Goal: Information Seeking & Learning: Find contact information

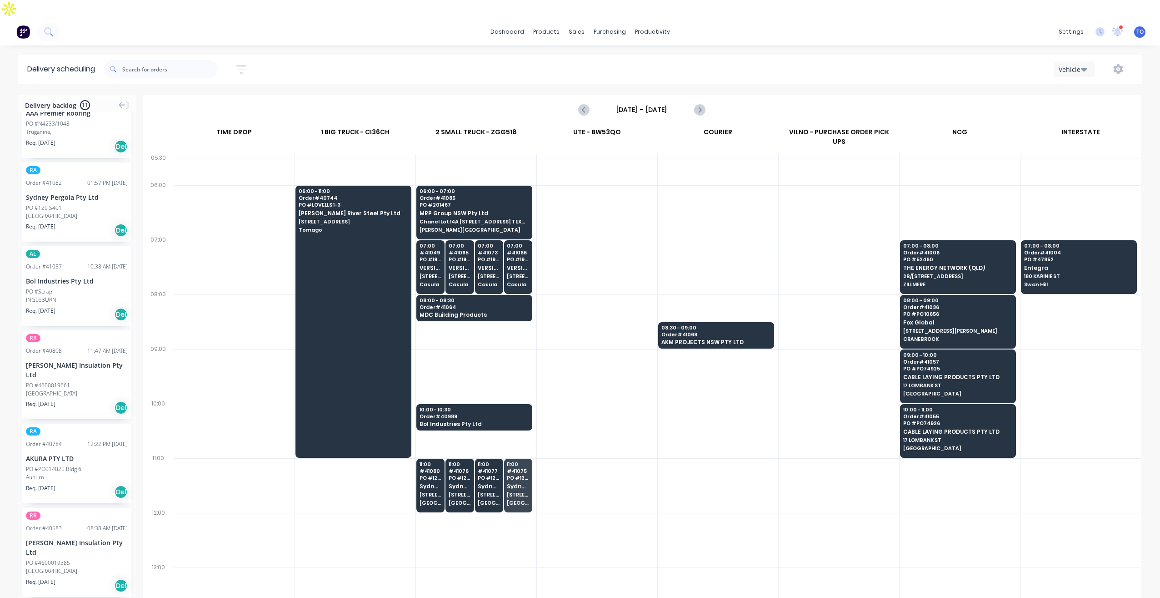
scroll to position [91, 0]
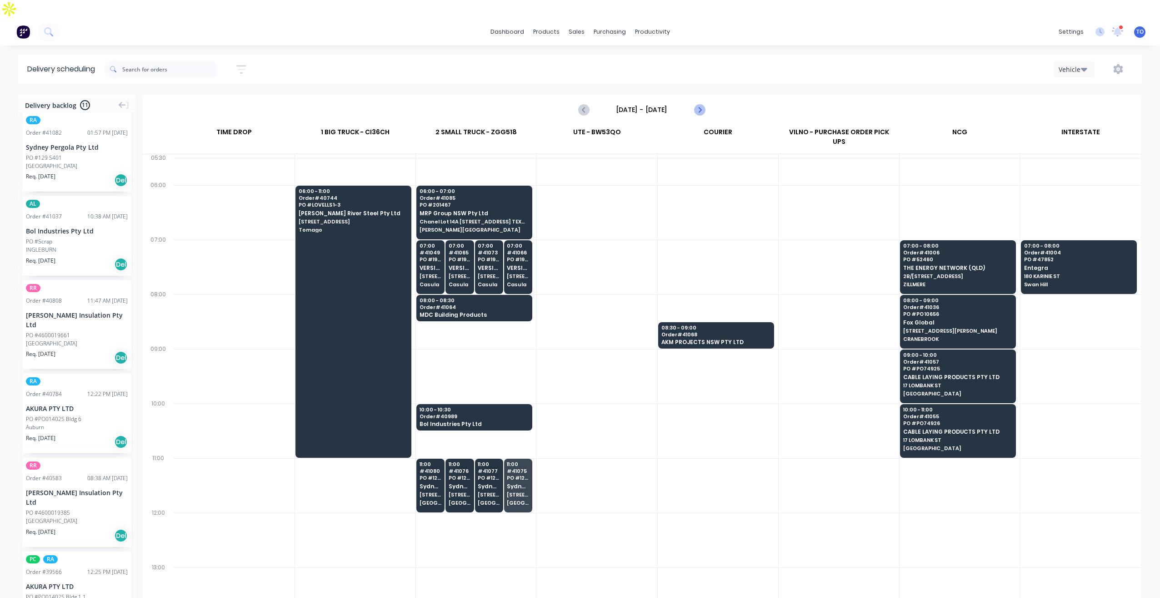
click at [697, 104] on icon "Next page" at bounding box center [699, 109] width 11 height 11
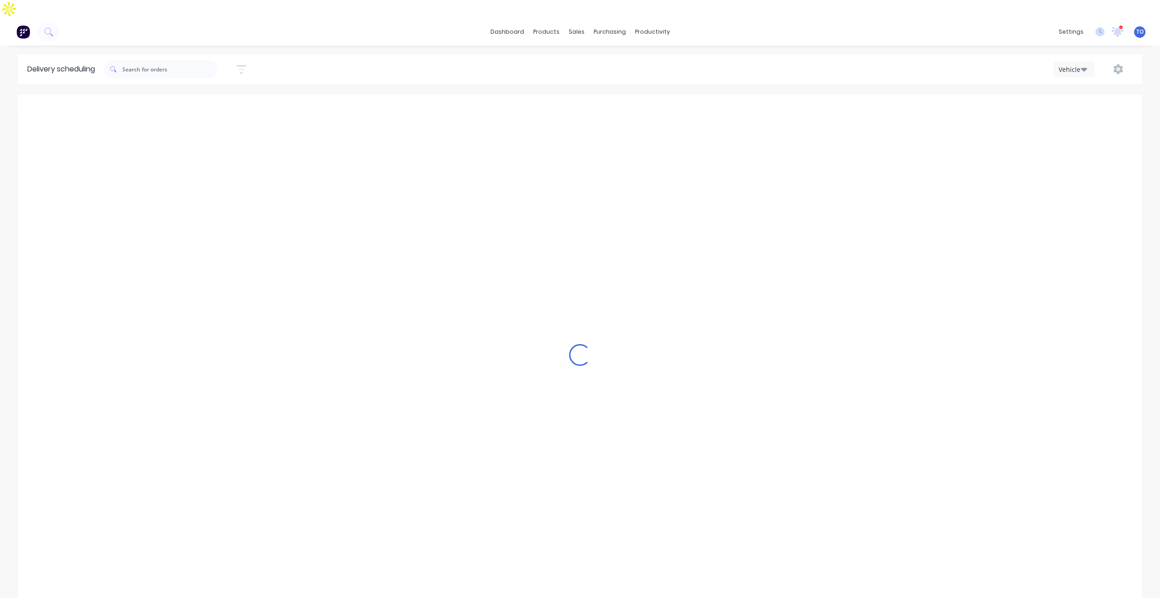
type input "[DATE] - [DATE]"
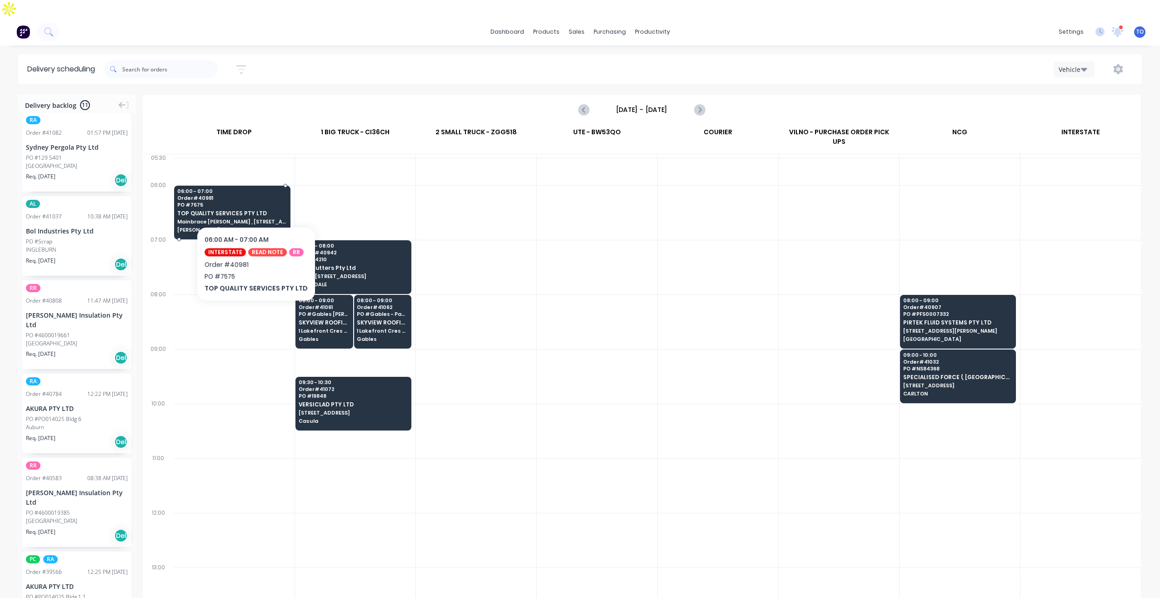
click at [253, 199] on div "06:00 - 07:00 Order # 40981 PO # 7575 TOP QUALITY SERVICES PTY LTD Mainbrace [P…" at bounding box center [233, 211] width 116 height 51
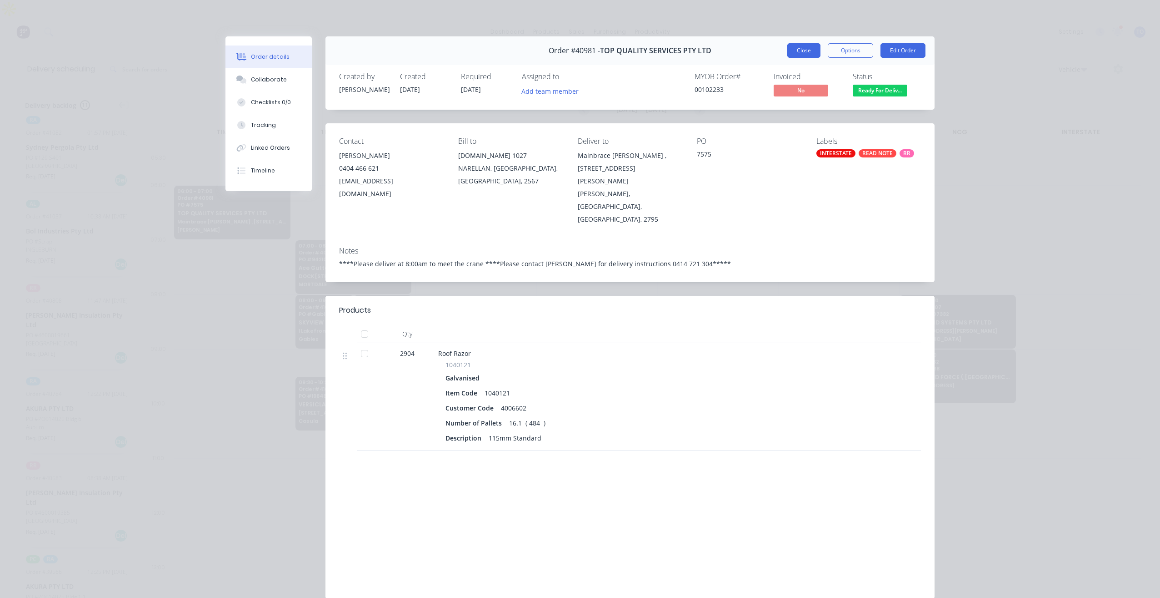
click at [812, 57] on button "Close" at bounding box center [804, 50] width 33 height 15
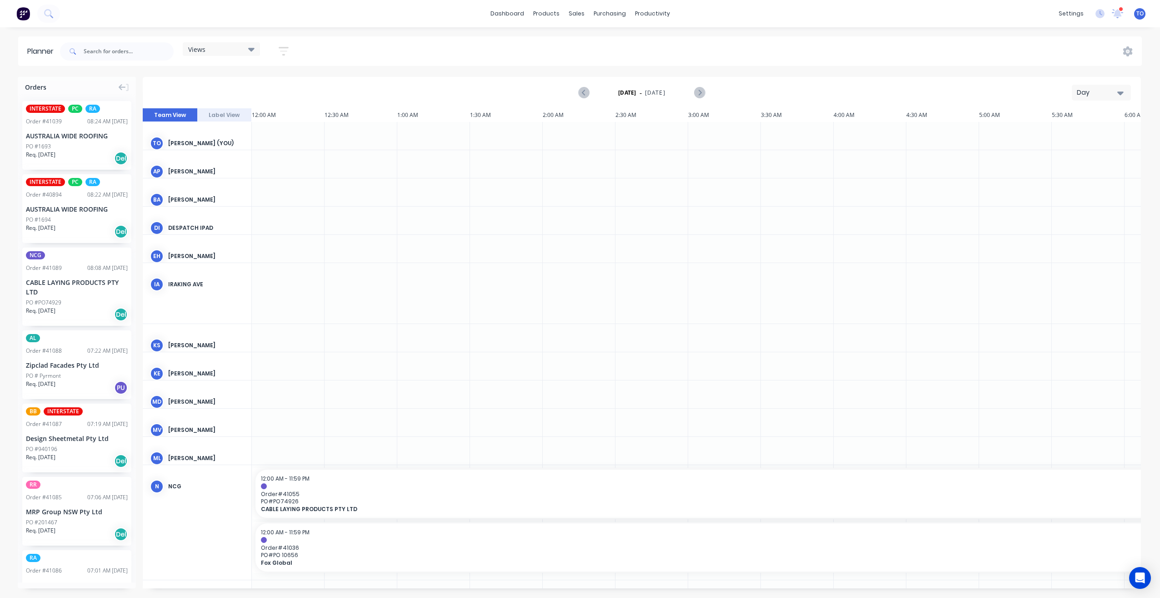
click at [66, 145] on div "PO #1693" at bounding box center [77, 146] width 102 height 8
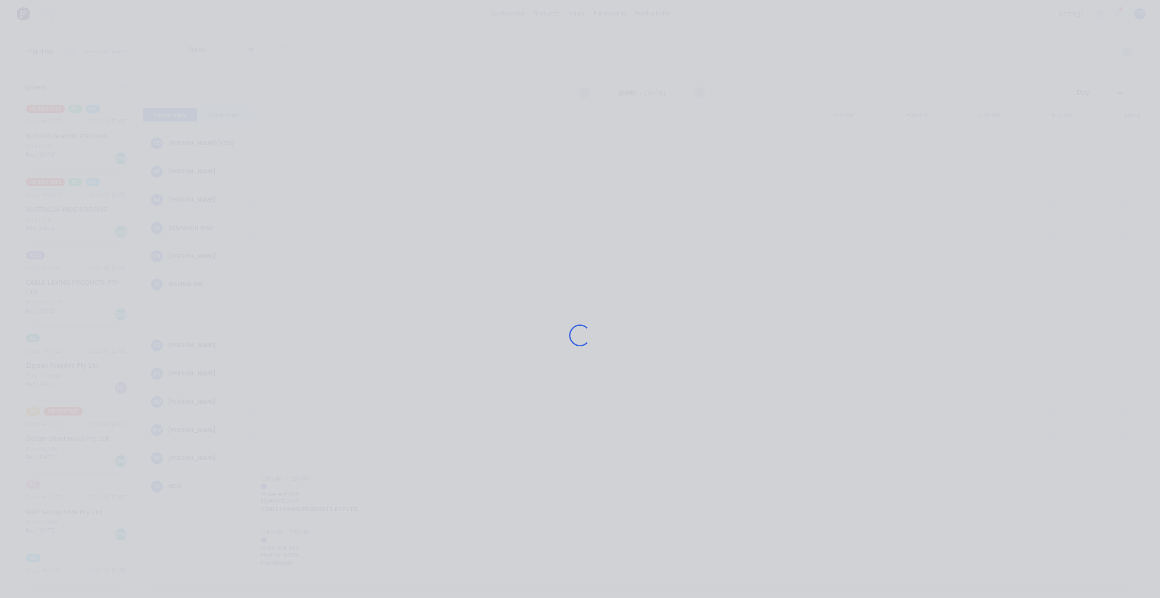
scroll to position [0, 1165]
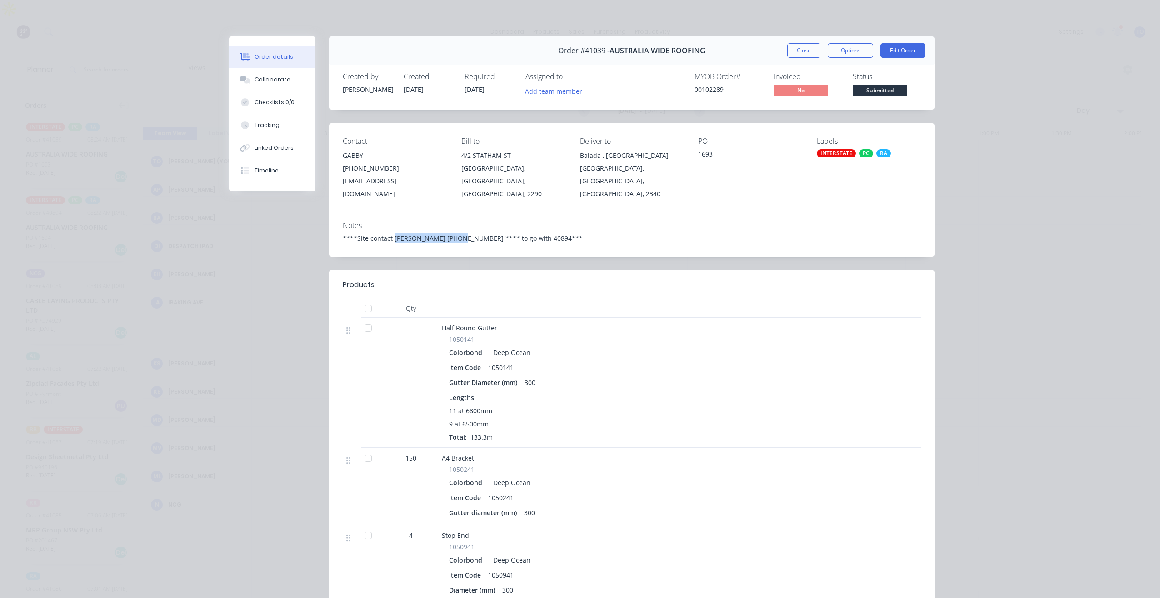
drag, startPoint x: 390, startPoint y: 226, endPoint x: 447, endPoint y: 225, distance: 56.4
click at [447, 233] on div "****Site contact Justin 0411 091 621 **** to go with 40894***" at bounding box center [632, 238] width 578 height 10
copy div "Justin 0411 091 621"
click at [803, 49] on button "Close" at bounding box center [804, 50] width 33 height 15
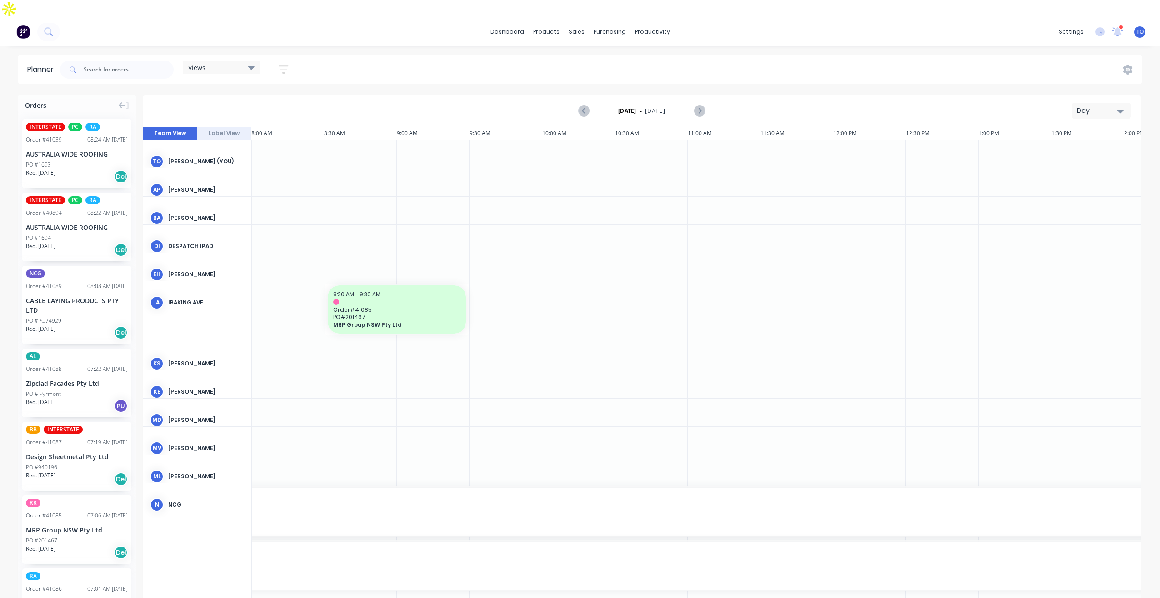
click at [64, 201] on div "INTERSTATE PC RA Order # 40894 08:22 AM 12/08/25 AUSTRALIA WIDE ROOFING PO #169…" at bounding box center [76, 226] width 109 height 69
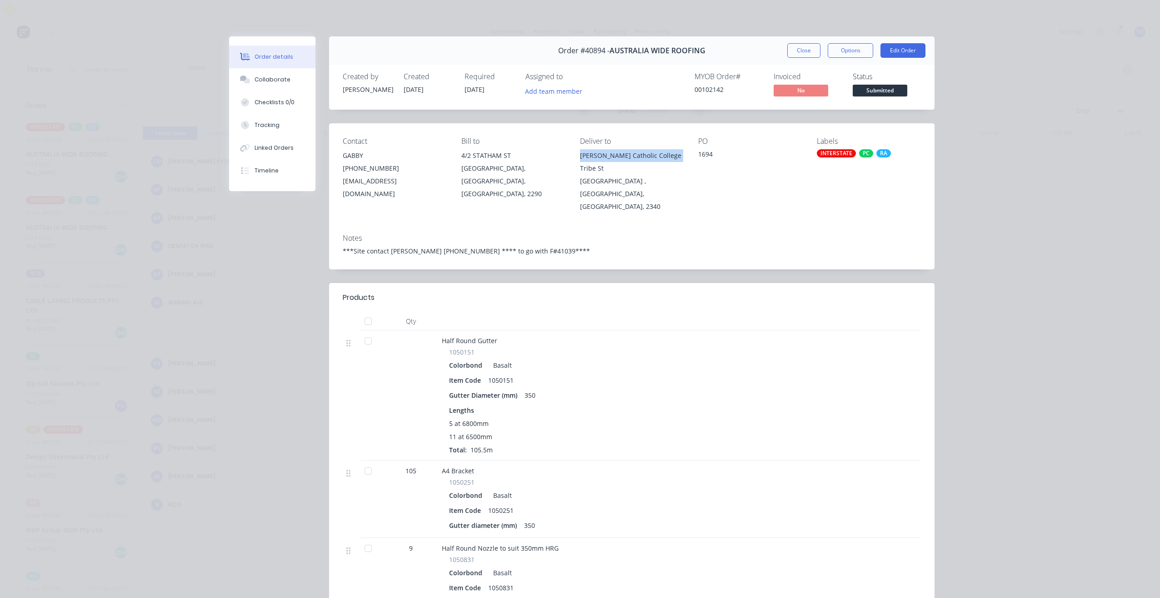
drag, startPoint x: 605, startPoint y: 156, endPoint x: 699, endPoint y: 159, distance: 93.7
click at [699, 159] on div "Contact GABBY (02) 4948 6164 MANAGER@AUSTRALIAWIDEROOFING.COM.AU Bill to 4/2 ST…" at bounding box center [632, 174] width 606 height 103
copy div "McCarthy Catholic College Tribe"
click at [801, 53] on button "Close" at bounding box center [804, 50] width 33 height 15
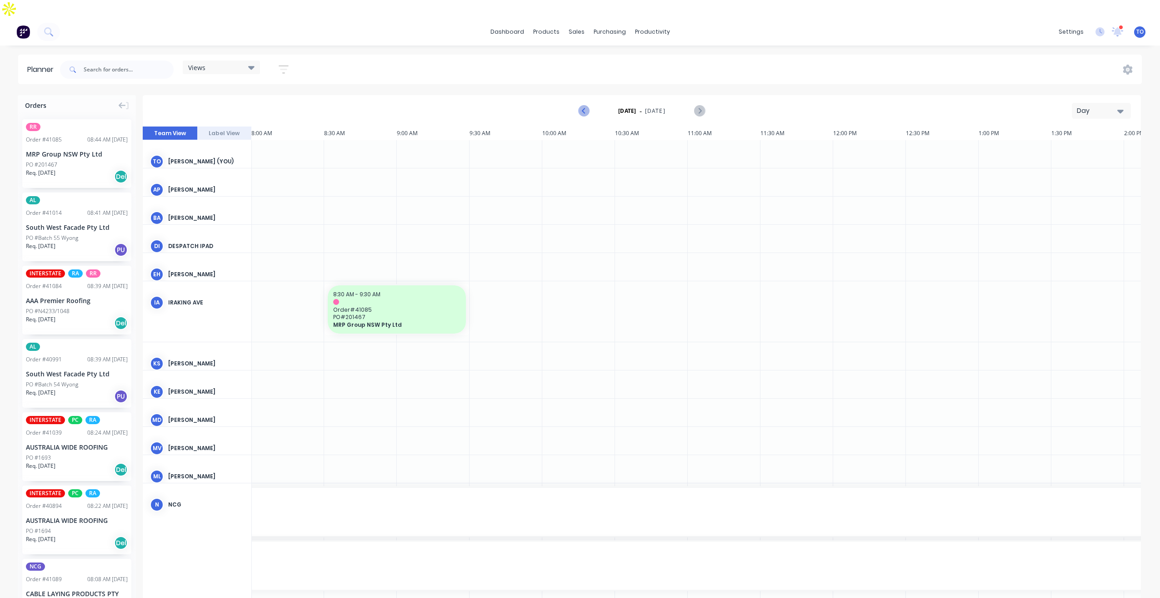
click at [580, 105] on icon "Previous page" at bounding box center [584, 110] width 11 height 11
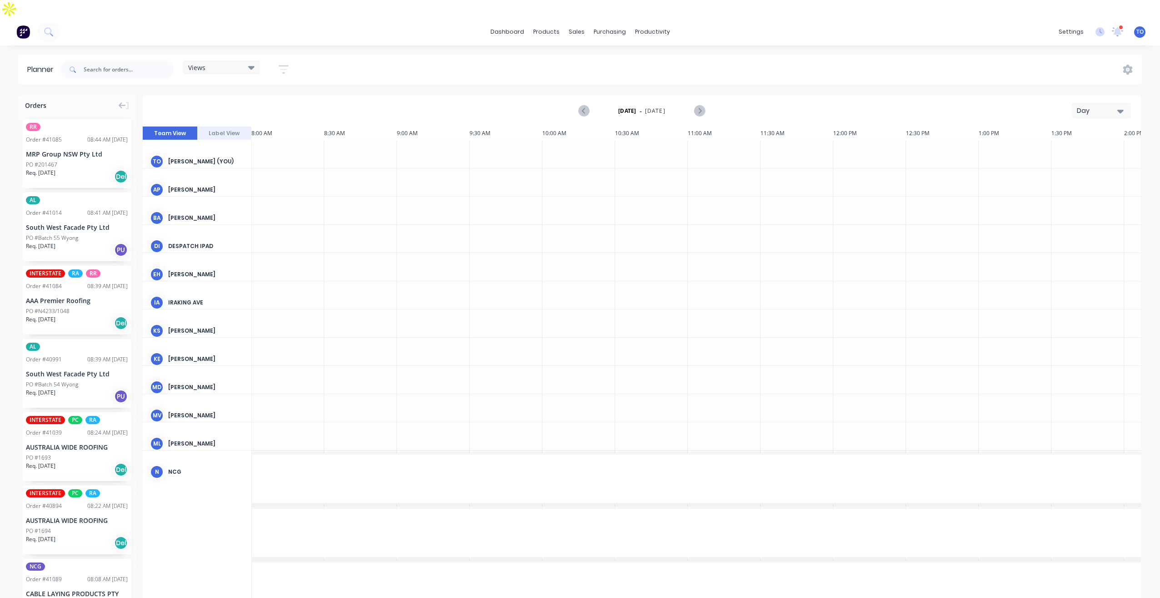
click at [1099, 103] on button "Day" at bounding box center [1101, 111] width 59 height 16
click at [1094, 106] on div "Day" at bounding box center [1098, 111] width 42 height 10
click at [1081, 103] on button "Day" at bounding box center [1101, 111] width 59 height 16
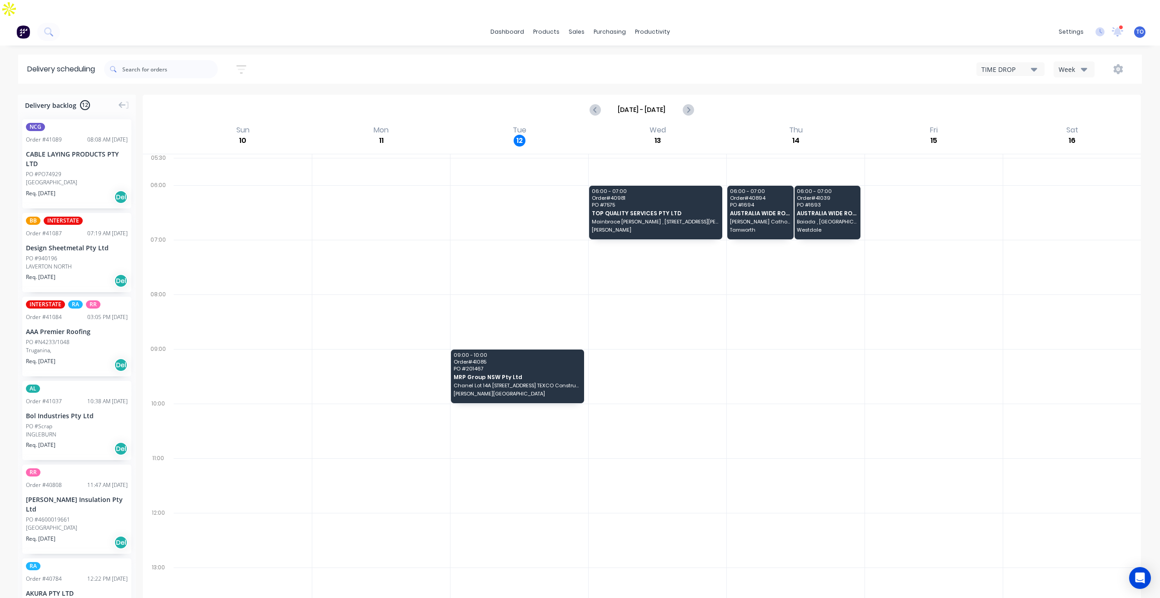
click at [1060, 61] on div "TIME DROP Week" at bounding box center [873, 69] width 519 height 16
click at [1069, 65] on div "Week" at bounding box center [1072, 70] width 26 height 10
click at [1072, 102] on div "Vehicle" at bounding box center [1100, 111] width 90 height 18
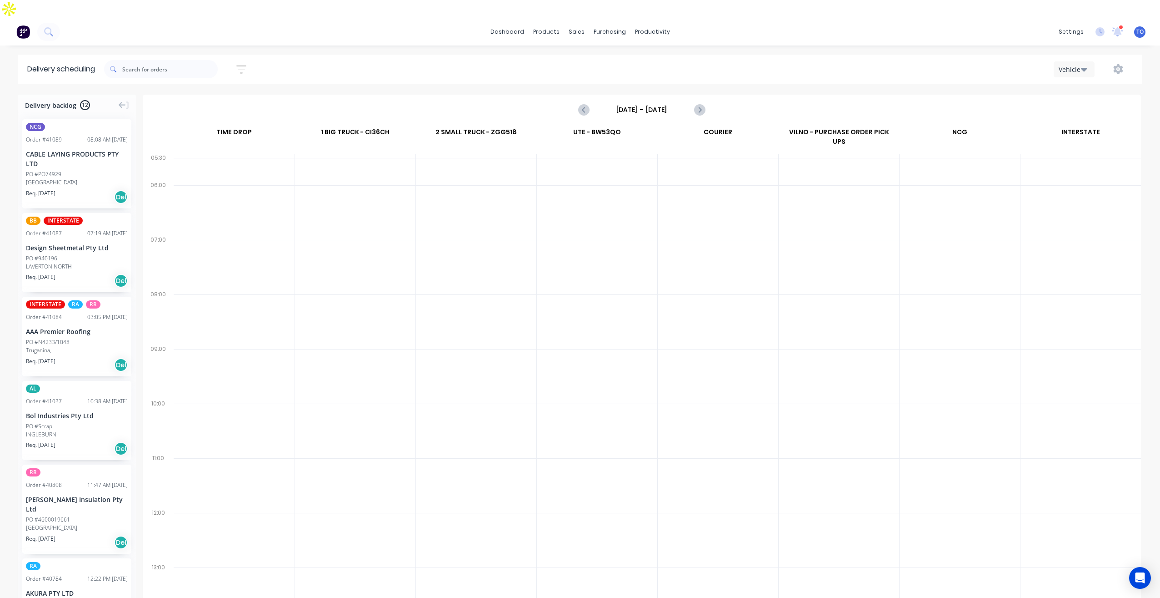
click at [648, 103] on input "Sunday - 10/08/25" at bounding box center [642, 110] width 90 height 14
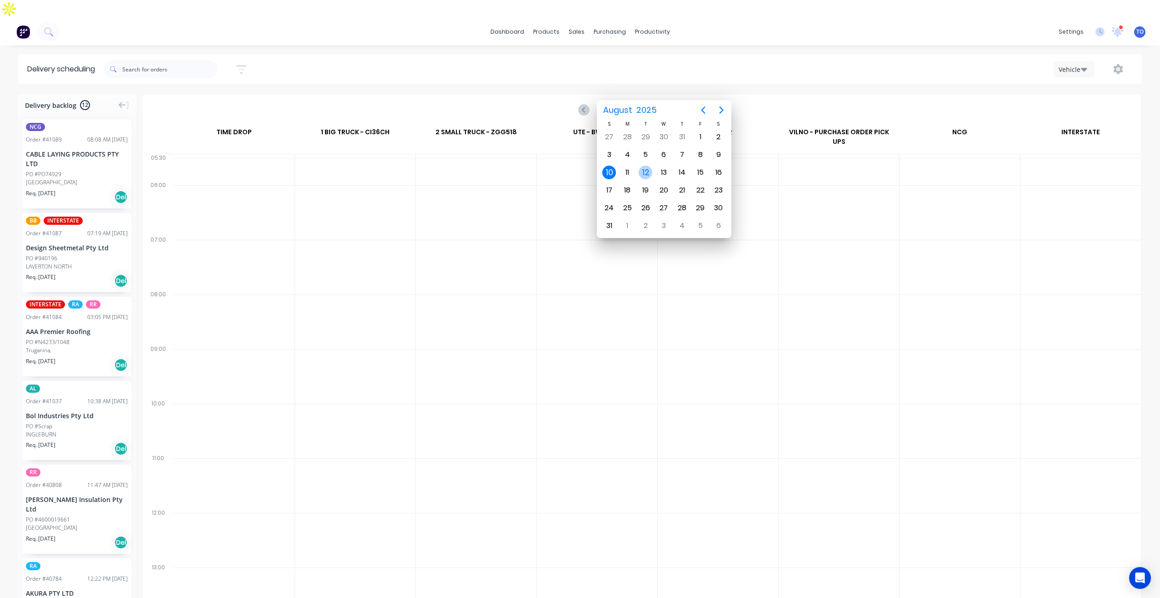
click at [644, 173] on div "12" at bounding box center [646, 173] width 14 height 14
type input "[DATE] - [DATE]"
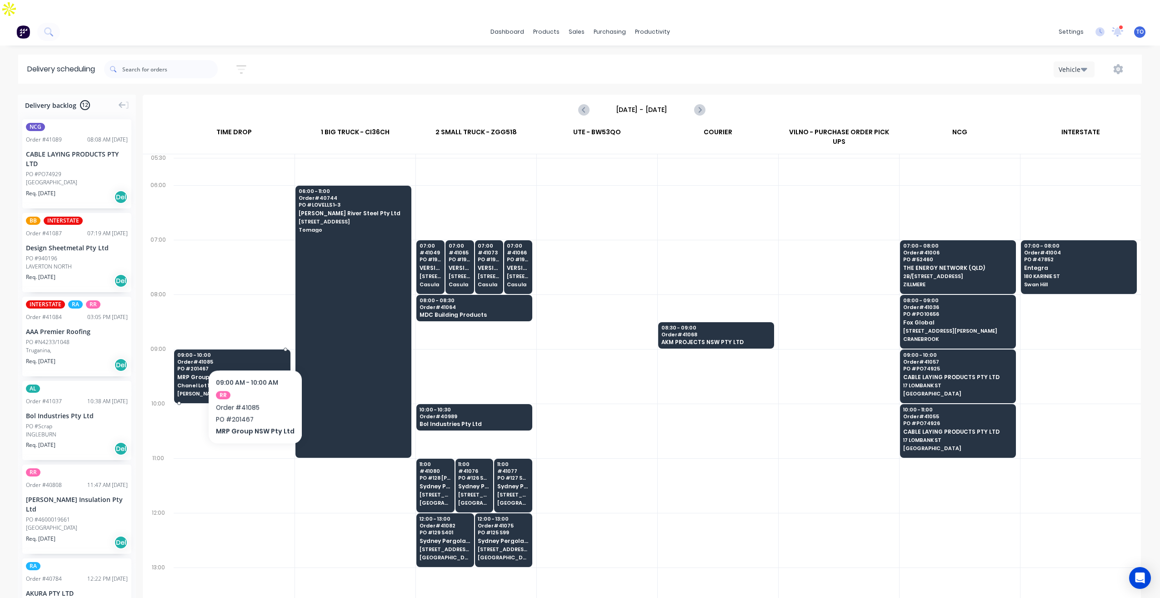
click at [253, 366] on span "PO # 201467" at bounding box center [231, 368] width 109 height 5
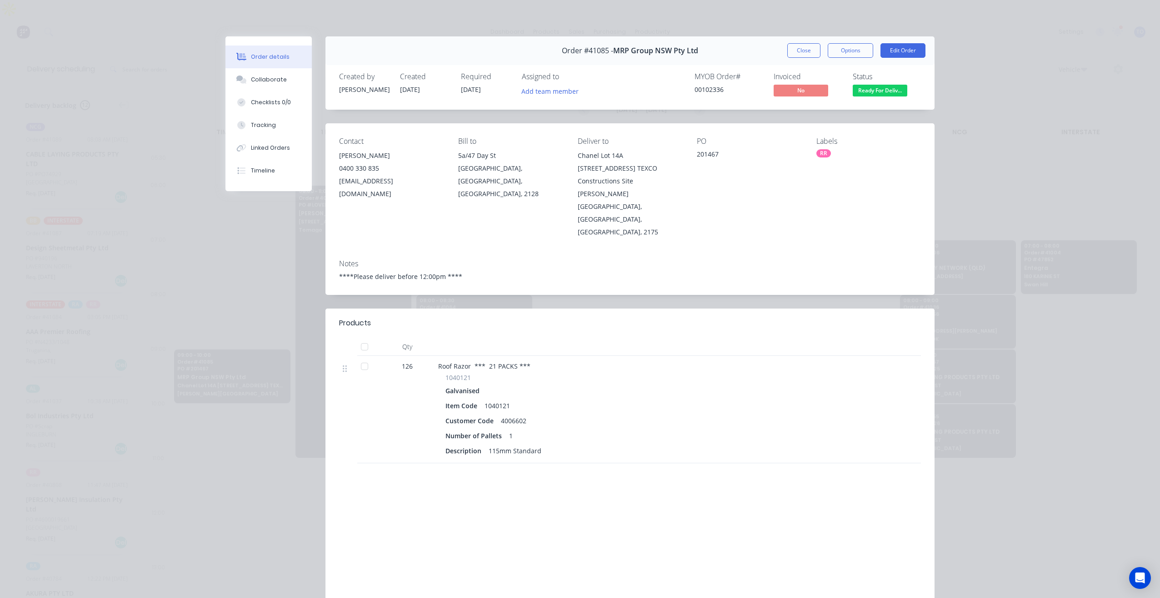
drag, startPoint x: 574, startPoint y: 179, endPoint x: 582, endPoint y: 184, distance: 8.8
click at [582, 184] on div "Chanel Lot 14A [STREET_ADDRESS] TEXCO Constructions Site" at bounding box center [630, 168] width 105 height 38
click at [671, 199] on div "Horsley Park, New South Wales, Australia, 2175" at bounding box center [630, 212] width 105 height 51
drag, startPoint x: 663, startPoint y: 195, endPoint x: 603, endPoint y: 169, distance: 65.2
click at [603, 169] on div "Chanel Lot 14A 813 - 913 Wallgrove Road, Lot 14A TEXCO Constructions Site Horsl…" at bounding box center [630, 193] width 105 height 89
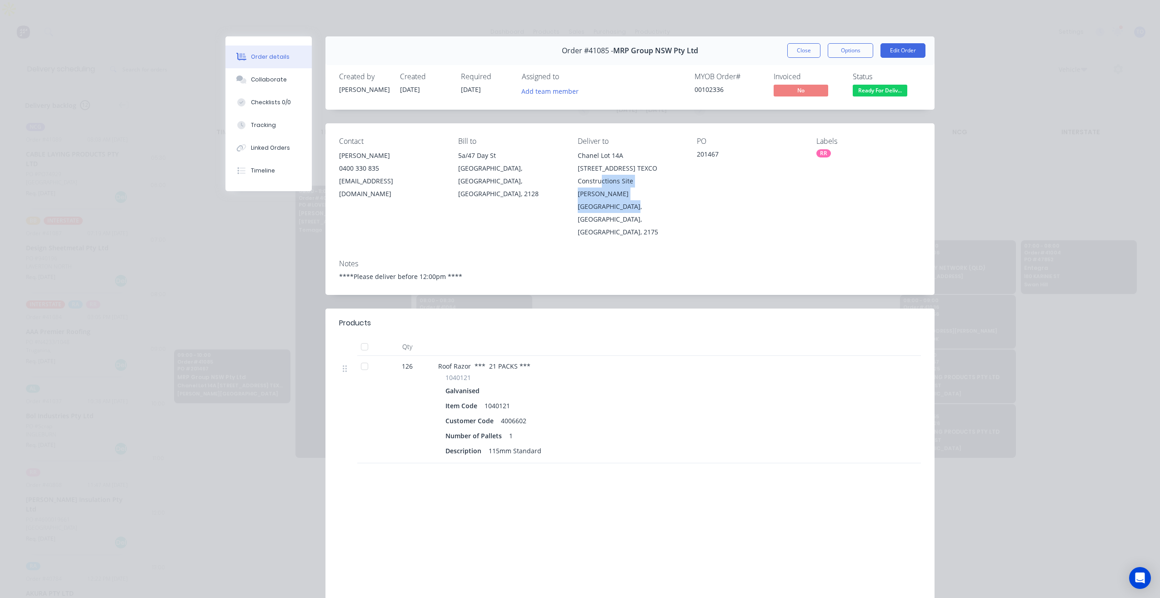
copy div "14A TEXCO Constructions Site Horsley Park, New South Wales,"
